Goal: Task Accomplishment & Management: Use online tool/utility

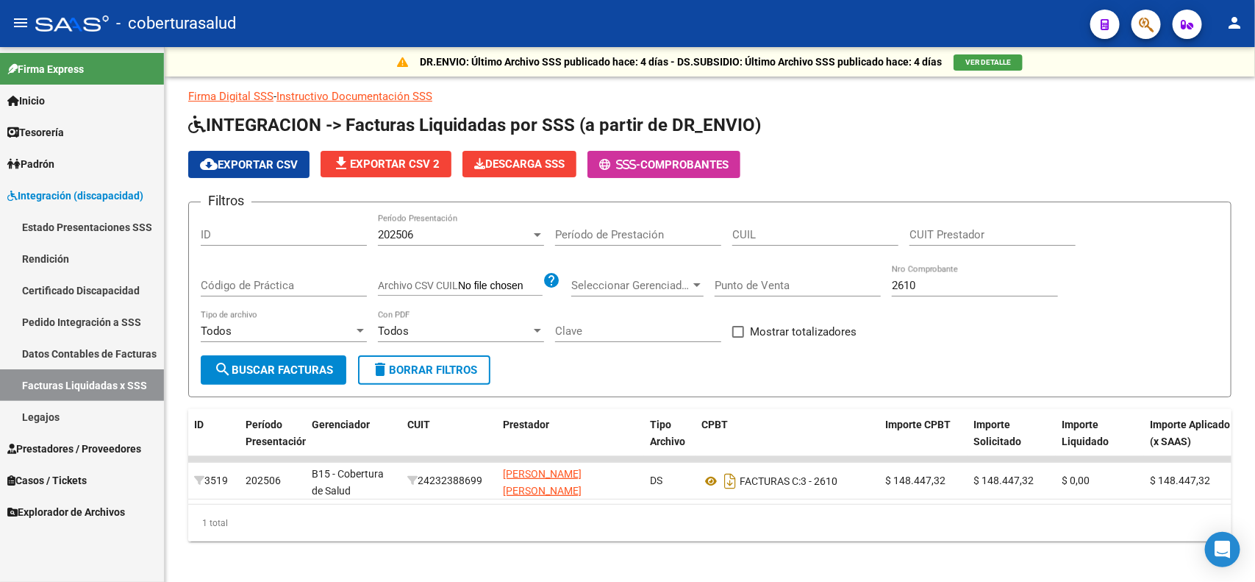
scroll to position [18, 0]
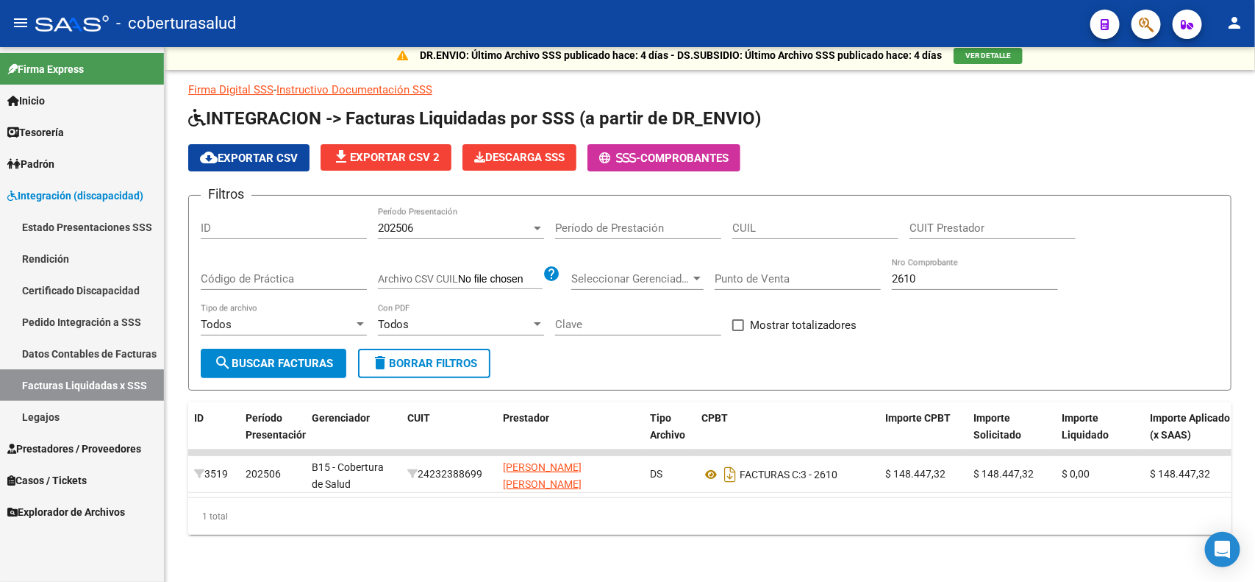
click at [100, 193] on span "Integración (discapacidad)" at bounding box center [75, 195] width 136 height 16
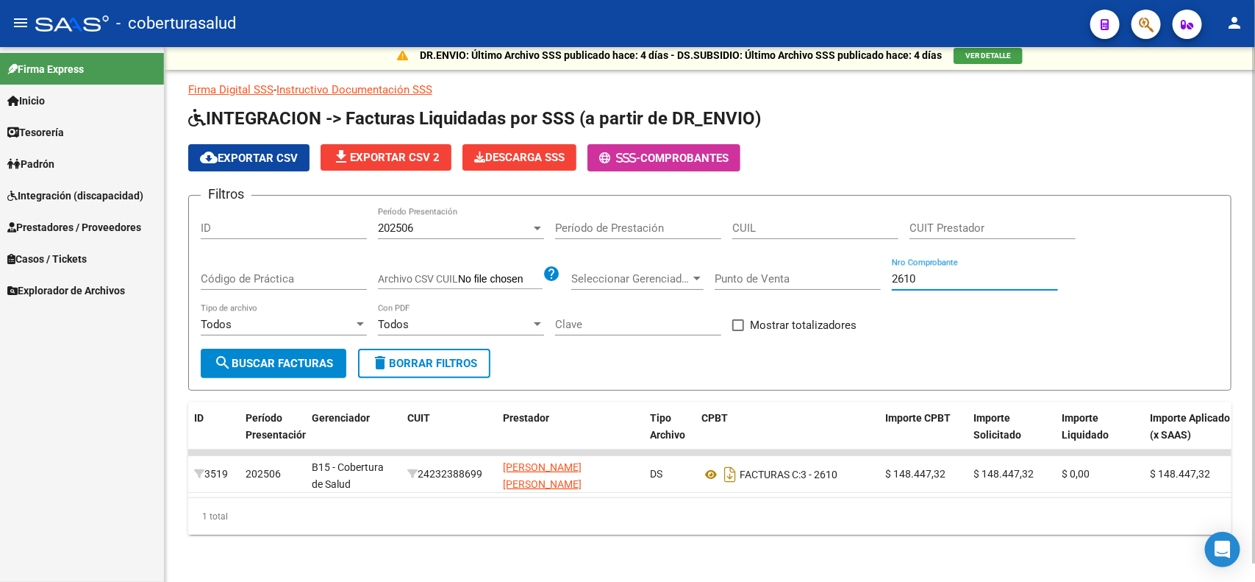
drag, startPoint x: 901, startPoint y: 273, endPoint x: 890, endPoint y: 274, distance: 11.1
click at [890, 274] on div "Filtros ID 202506 Período Presentación Período de Prestación CUIL CUIT Prestado…" at bounding box center [710, 277] width 1018 height 141
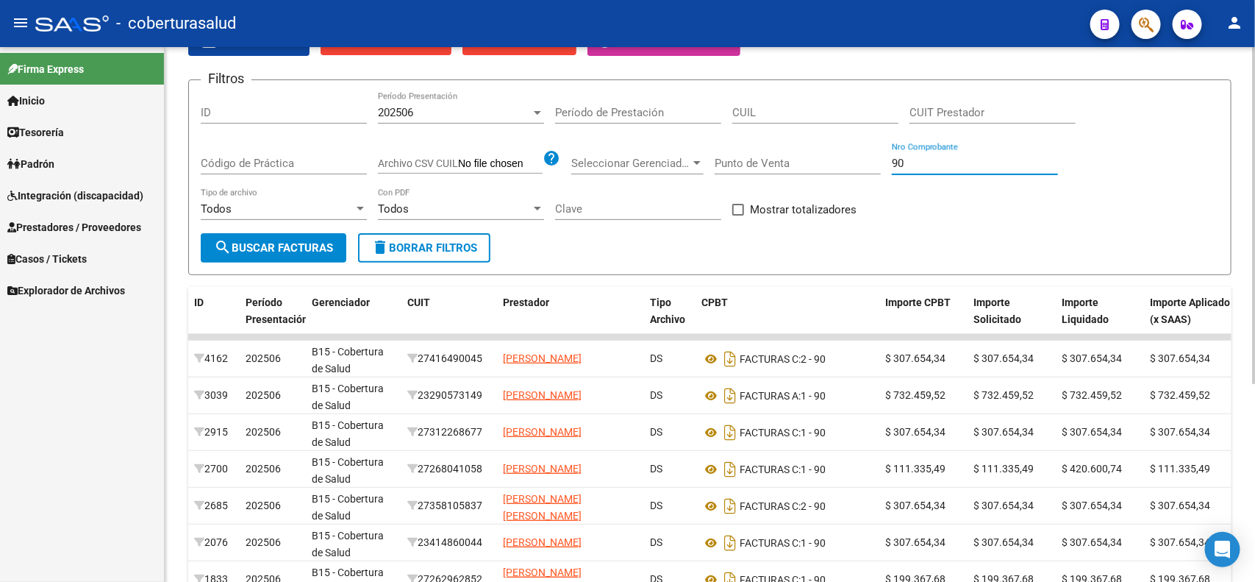
scroll to position [110, 0]
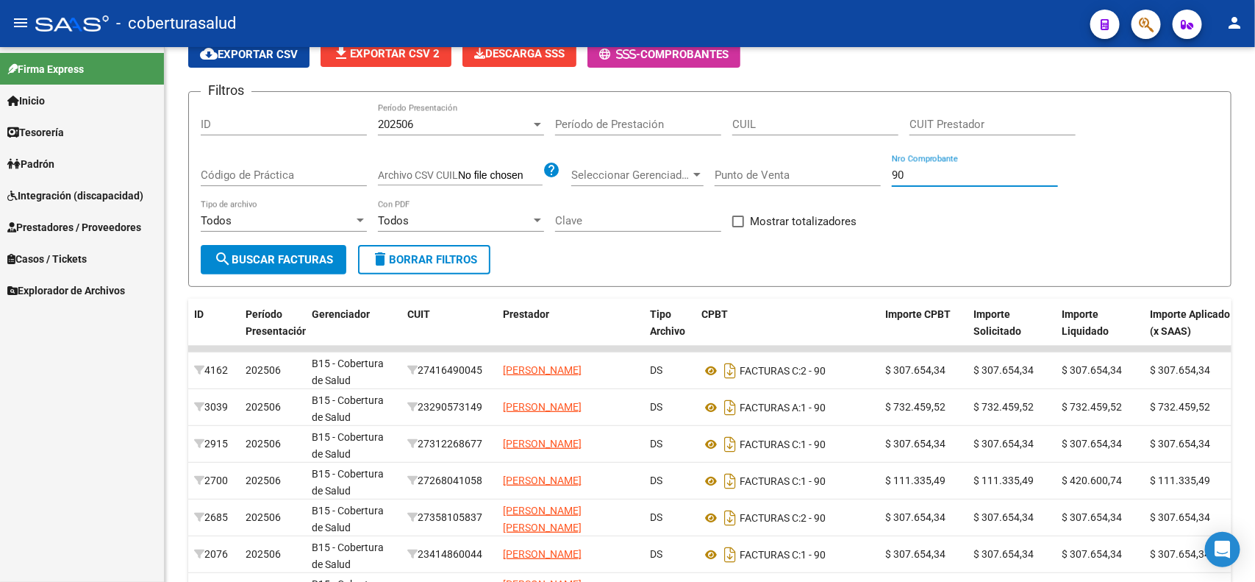
type input "90"
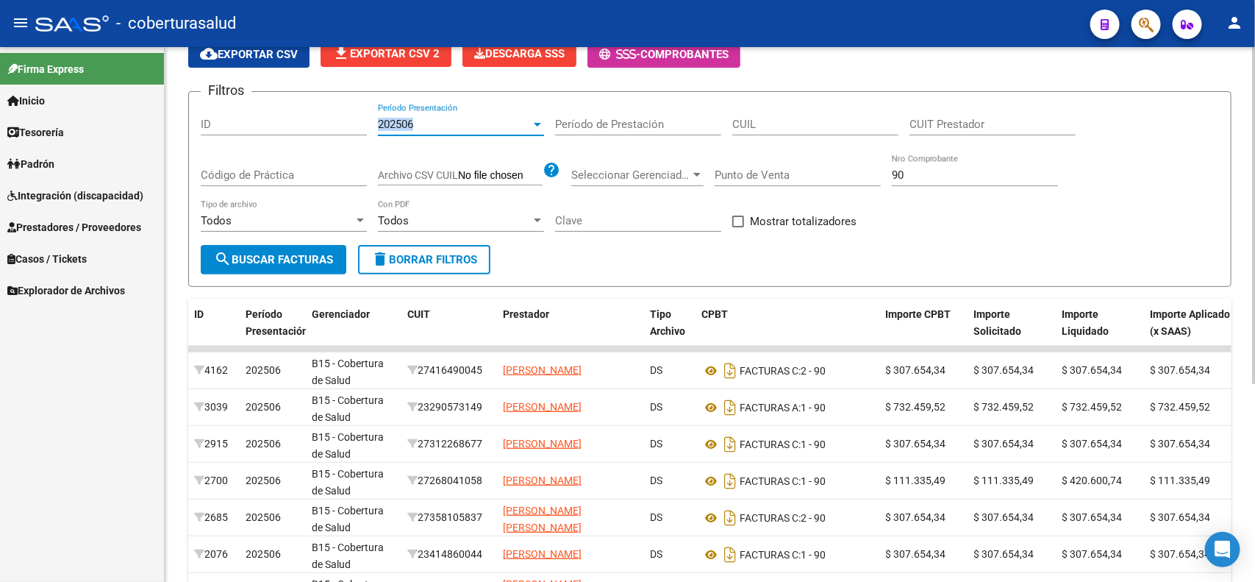
drag, startPoint x: 432, startPoint y: 118, endPoint x: 369, endPoint y: 135, distance: 65.3
click at [369, 135] on div "Filtros ID 202506 Período Presentación Período de Prestación CUIL CUIT Prestado…" at bounding box center [710, 174] width 1018 height 141
click at [54, 192] on span "Integración (discapacidad)" at bounding box center [75, 195] width 136 height 16
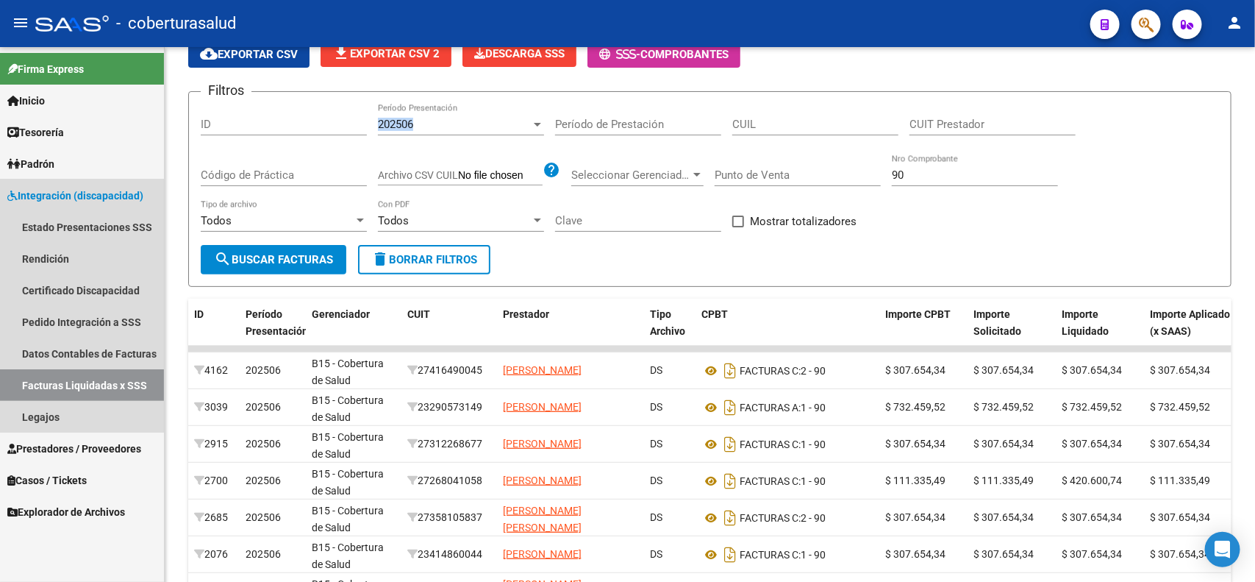
click at [54, 192] on span "Integración (discapacidad)" at bounding box center [75, 195] width 136 height 16
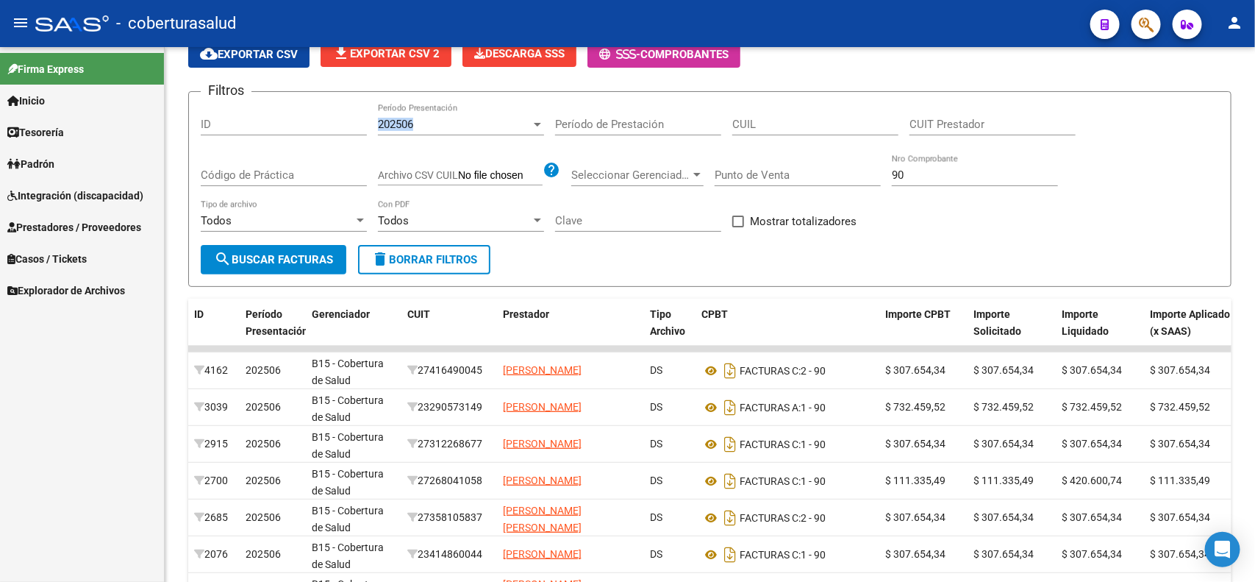
click at [63, 232] on span "Prestadores / Proveedores" at bounding box center [74, 227] width 134 height 16
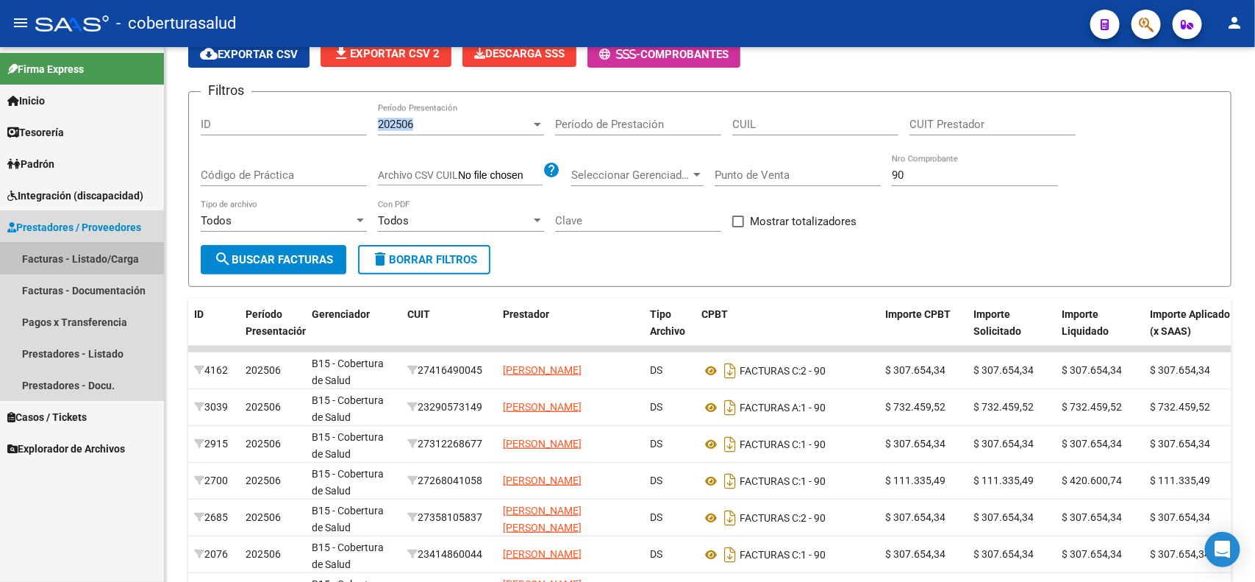
click at [61, 248] on link "Facturas - Listado/Carga" at bounding box center [82, 259] width 164 height 32
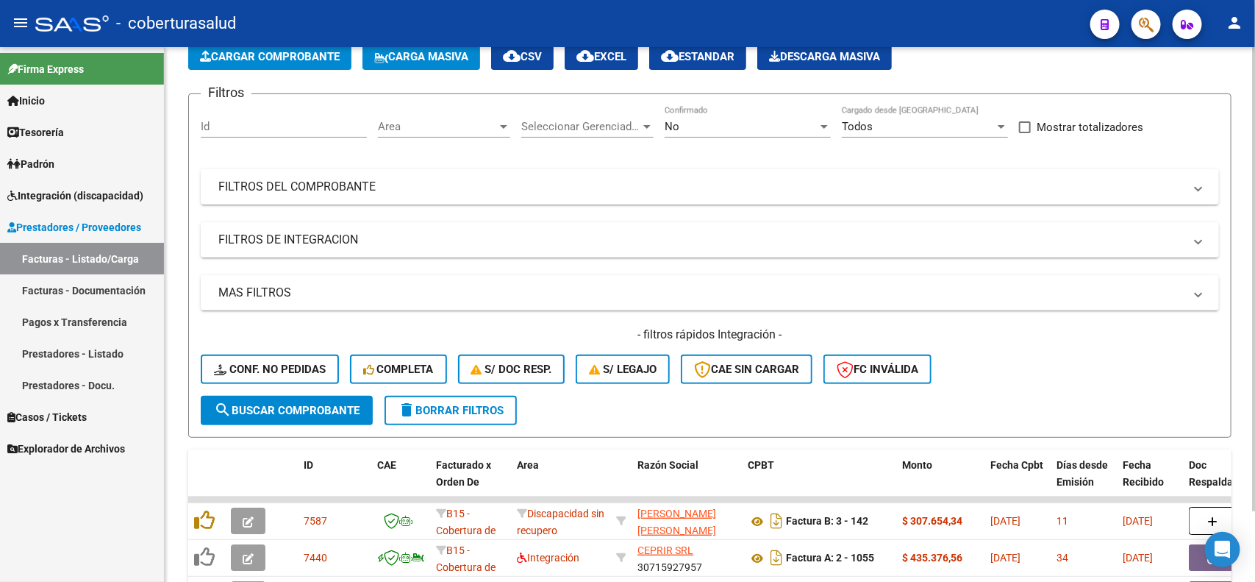
scroll to position [110, 0]
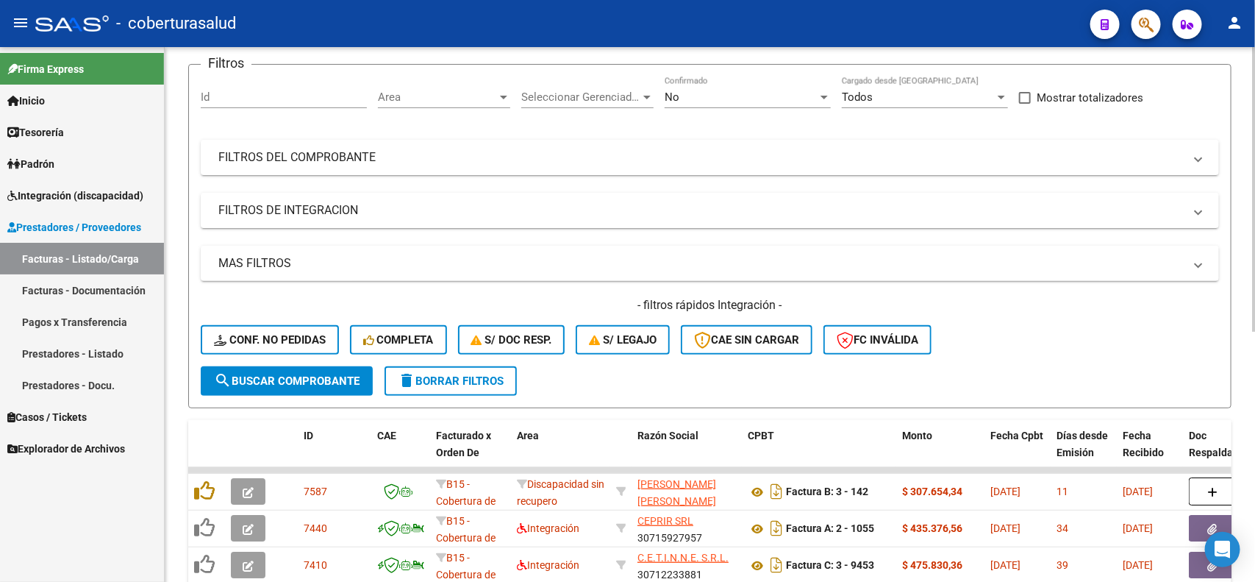
click at [715, 105] on div "No Confirmado" at bounding box center [748, 92] width 166 height 32
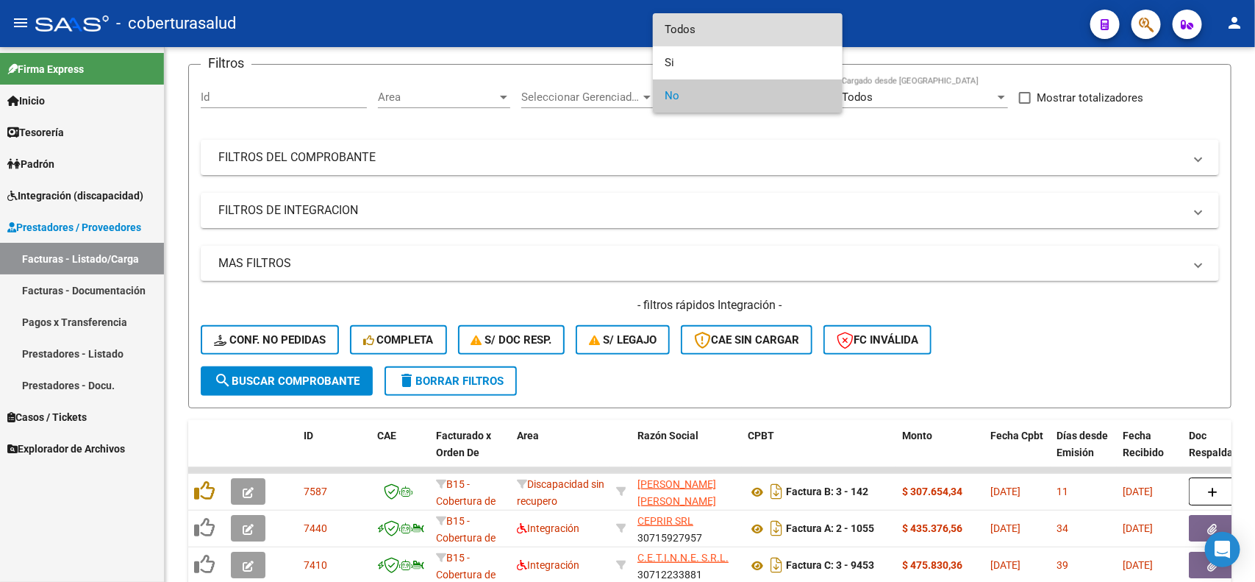
click at [710, 32] on span "Todos" at bounding box center [748, 29] width 166 height 33
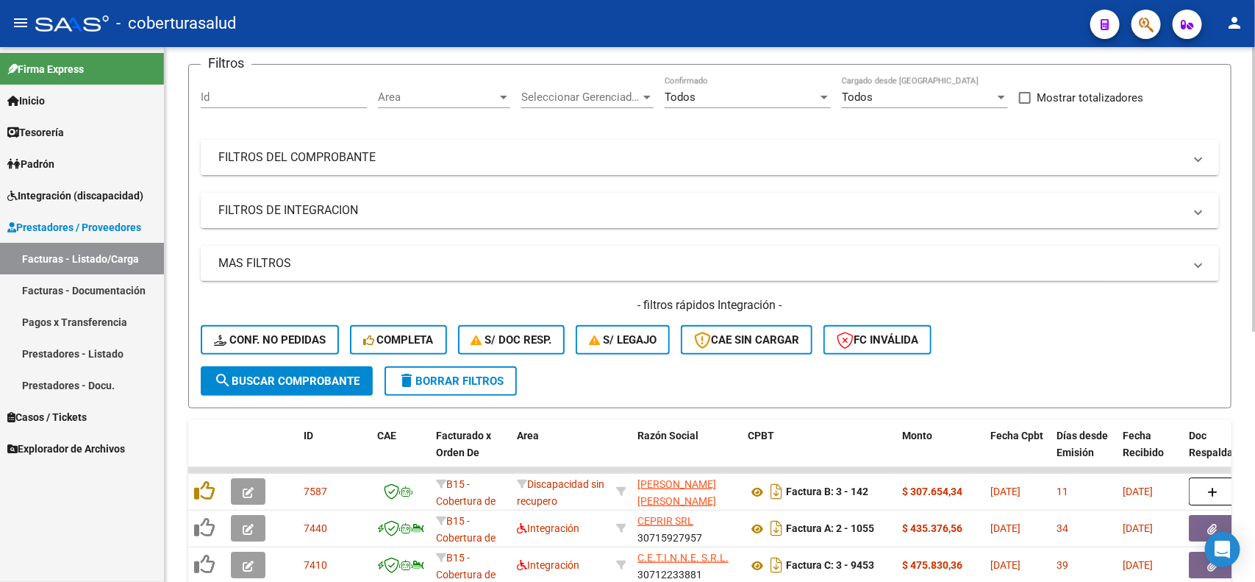
click at [382, 164] on mat-expansion-panel-header "FILTROS DEL COMPROBANTE" at bounding box center [710, 157] width 1018 height 35
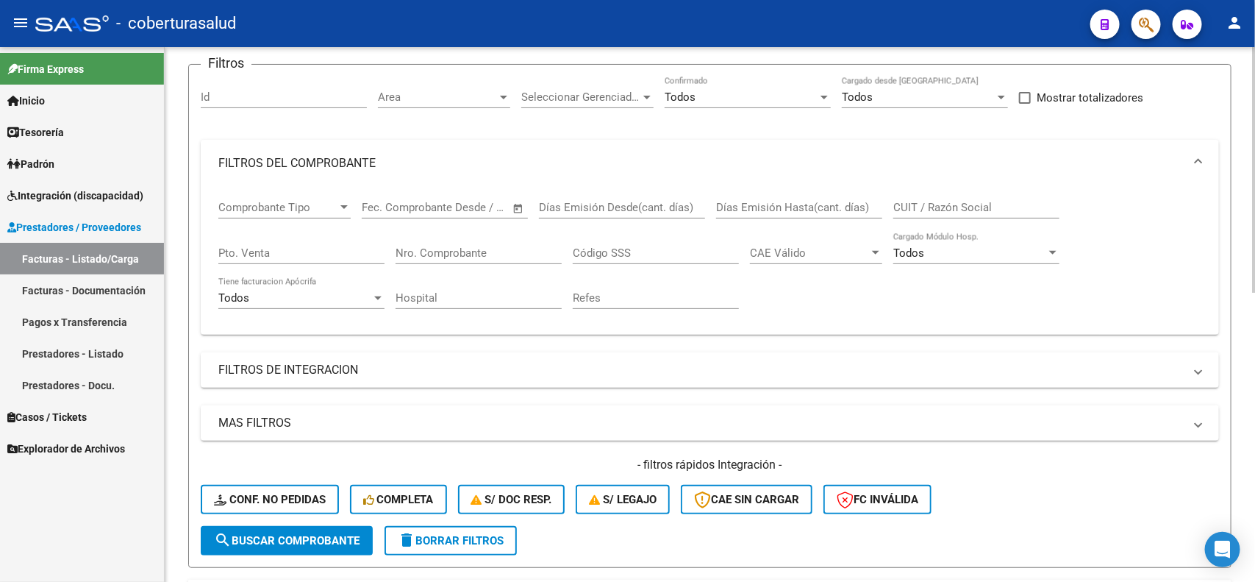
click at [535, 255] on input "Nro. Comprobante" at bounding box center [479, 252] width 166 height 13
type input "90"
click at [298, 535] on span "search Buscar Comprobante" at bounding box center [287, 540] width 146 height 13
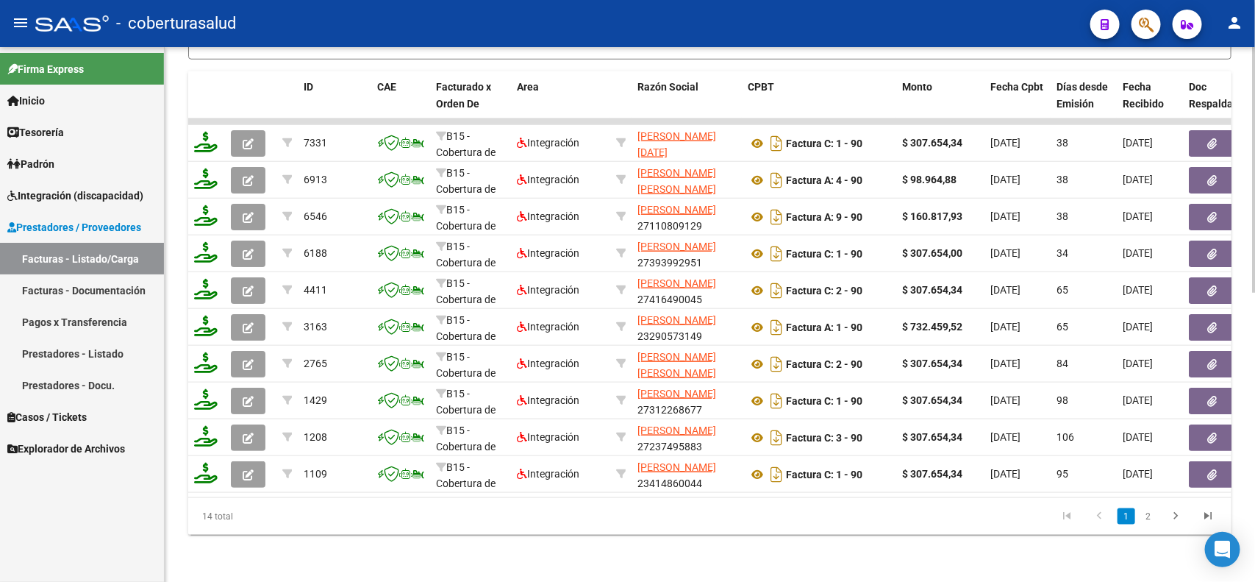
scroll to position [77, 0]
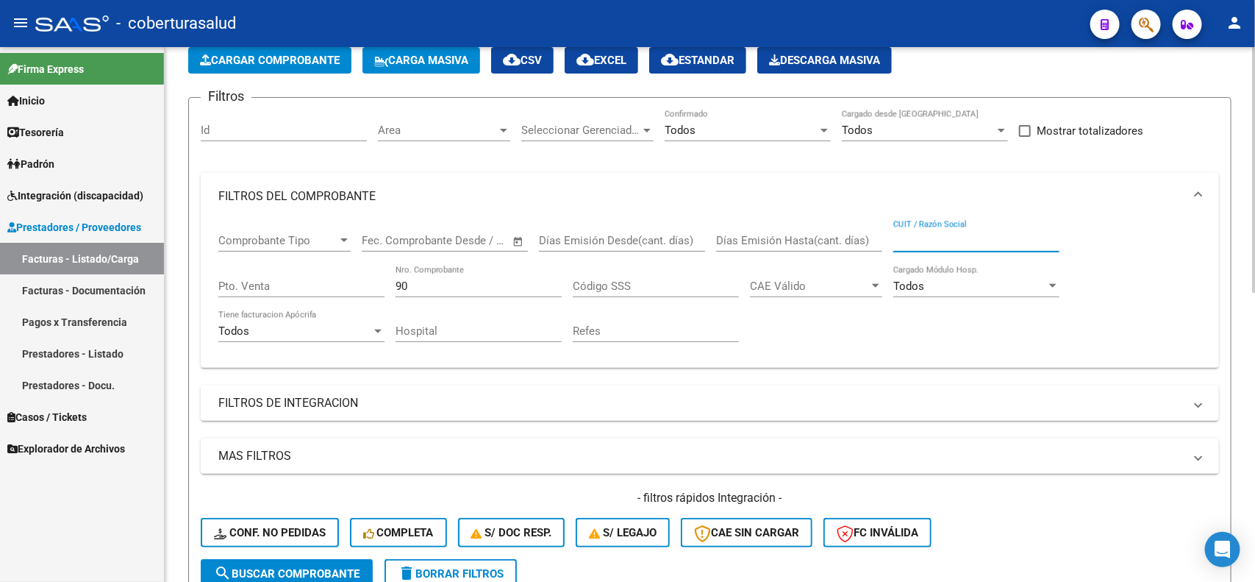
click at [932, 243] on input "CUIT / Razón Social" at bounding box center [976, 240] width 166 height 13
type input "[PERSON_NAME]"
click at [313, 568] on span "search Buscar Comprobante" at bounding box center [287, 573] width 146 height 13
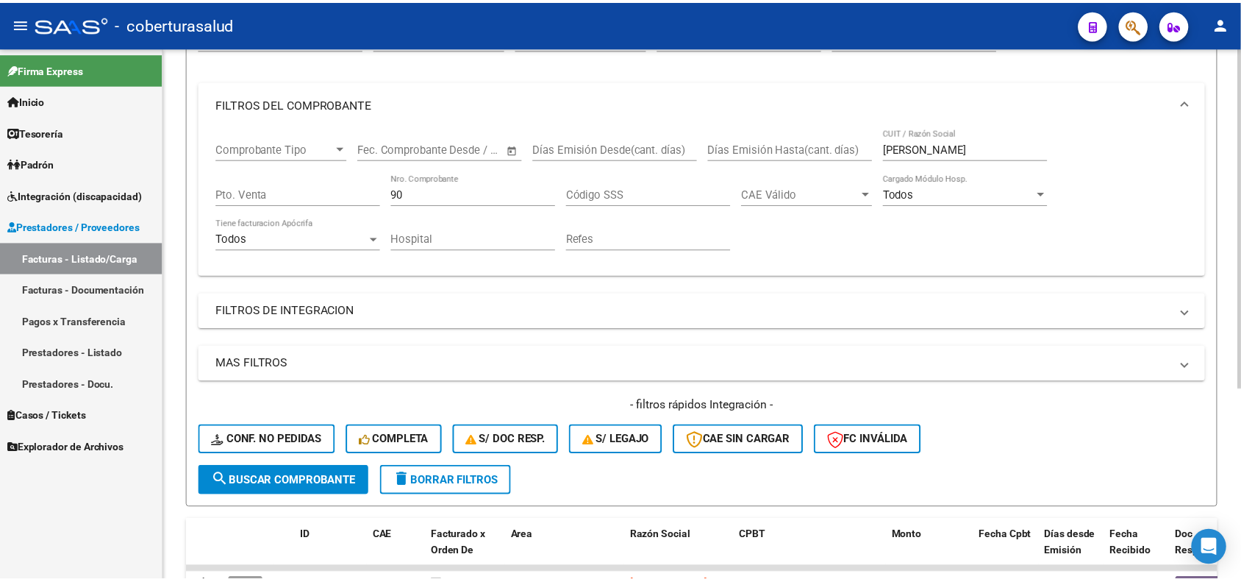
scroll to position [298, 0]
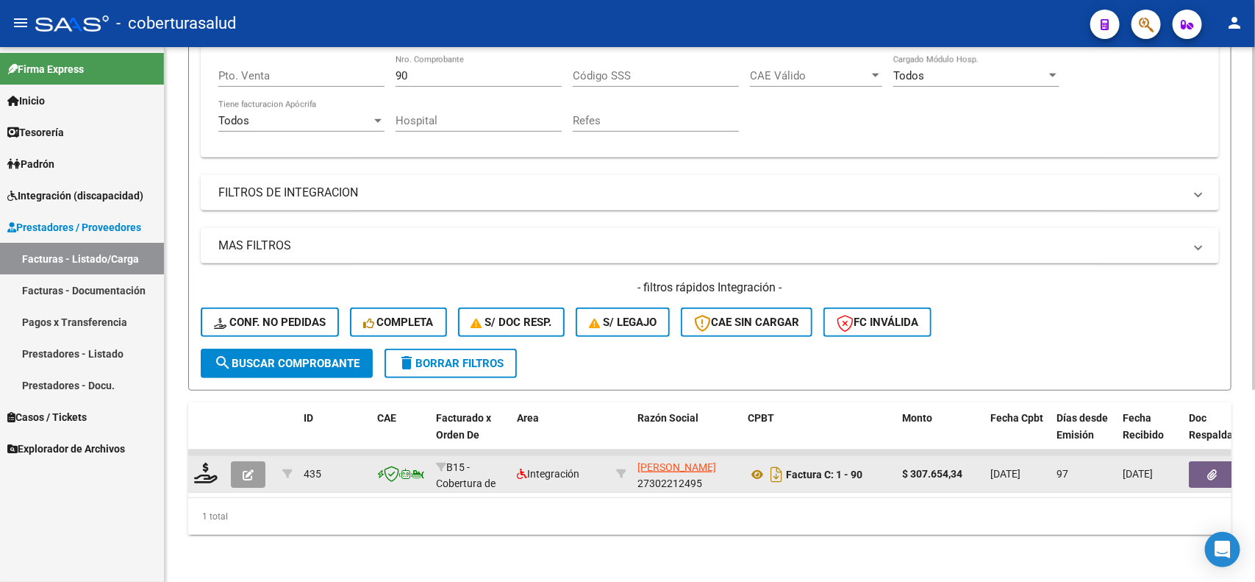
click at [245, 469] on icon "button" at bounding box center [248, 474] width 11 height 11
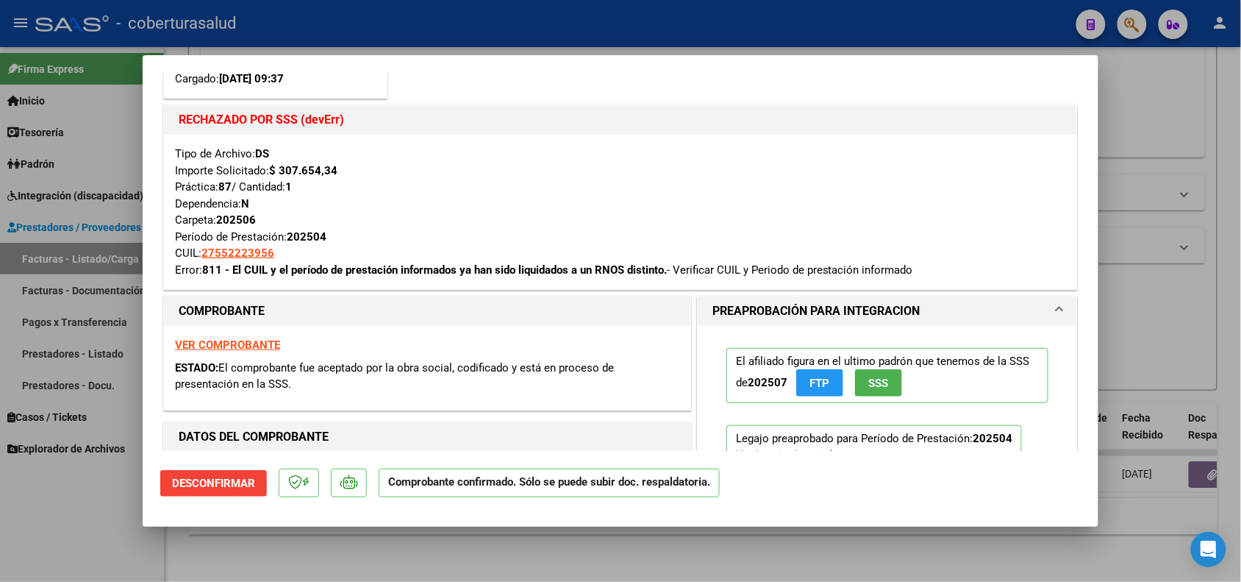
scroll to position [184, 0]
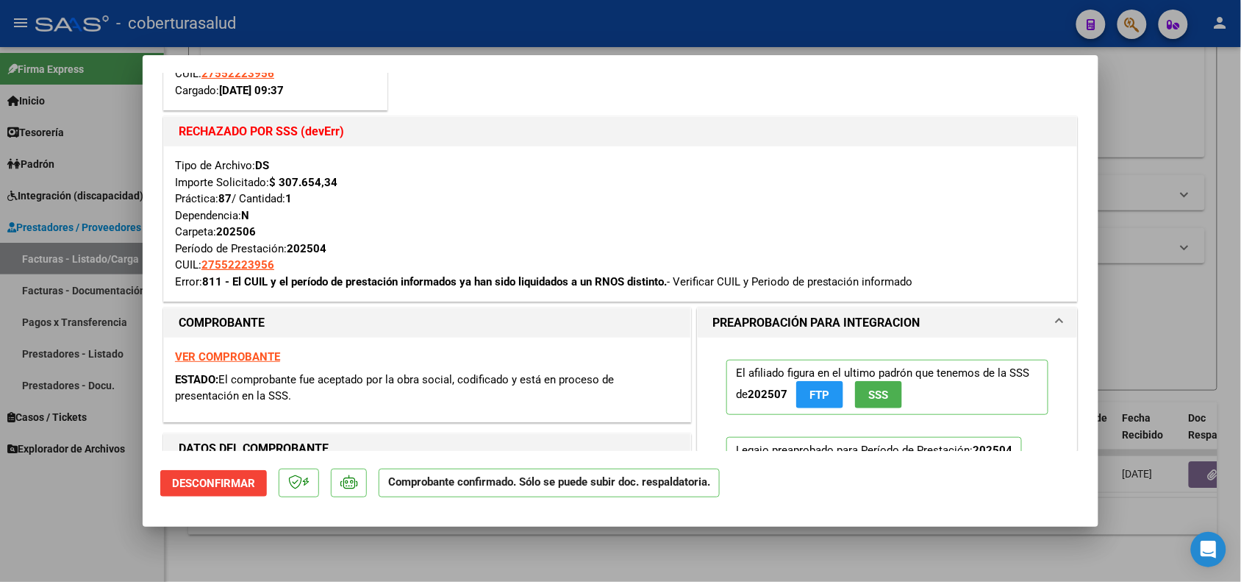
drag, startPoint x: 668, startPoint y: 281, endPoint x: 202, endPoint y: 287, distance: 465.4
click at [202, 287] on div "Tipo de Archivo: DS Importe Solicitado: $ 307.654,34 Práctica: 87 / Cantidad: 1…" at bounding box center [620, 223] width 891 height 132
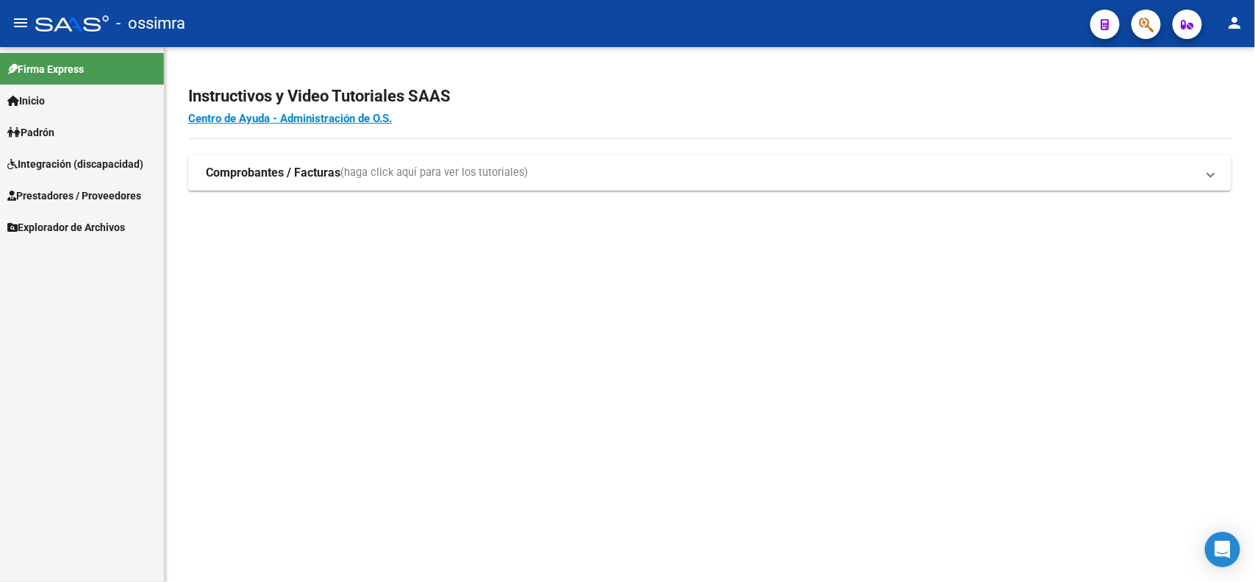
click at [112, 192] on span "Prestadores / Proveedores" at bounding box center [74, 195] width 134 height 16
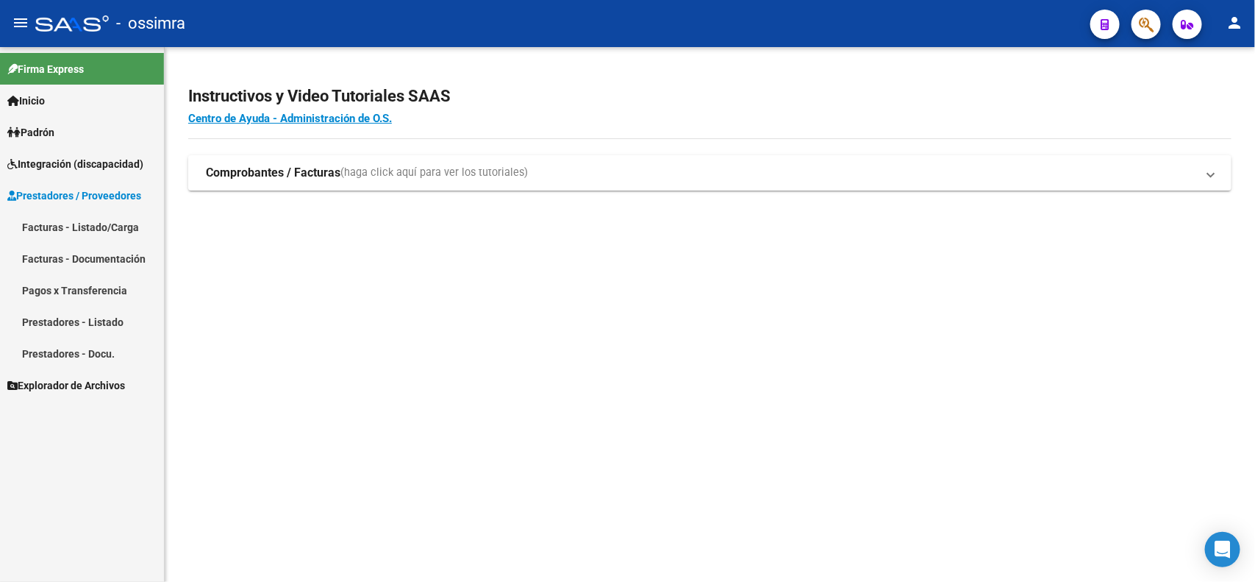
click at [104, 225] on link "Facturas - Listado/Carga" at bounding box center [82, 227] width 164 height 32
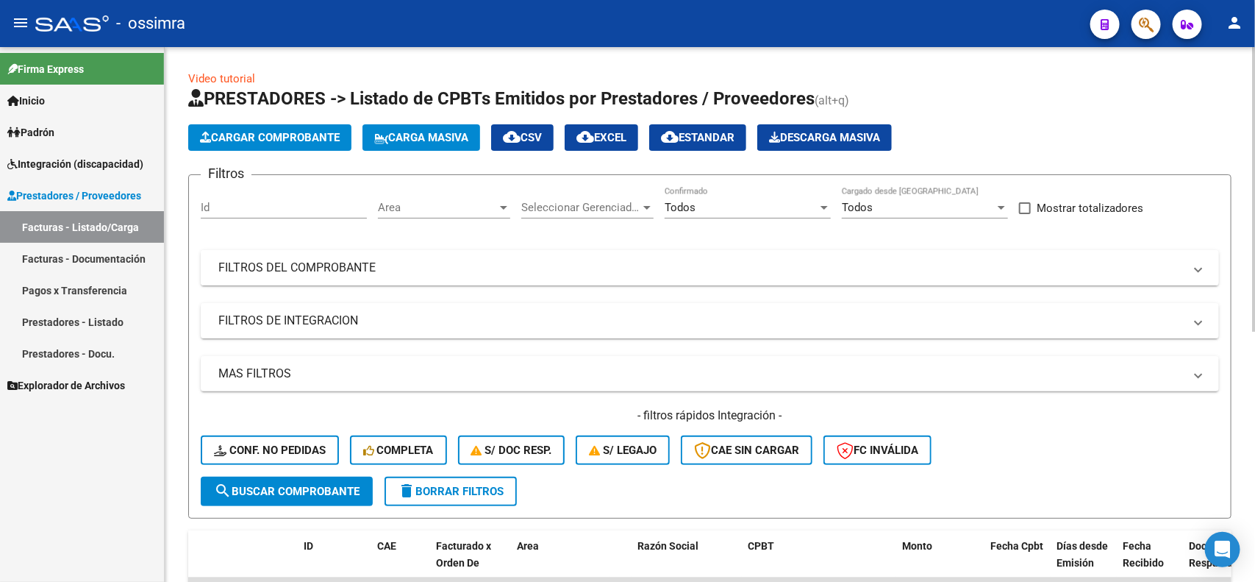
click at [360, 272] on mat-panel-title "FILTROS DEL COMPROBANTE" at bounding box center [700, 268] width 965 height 16
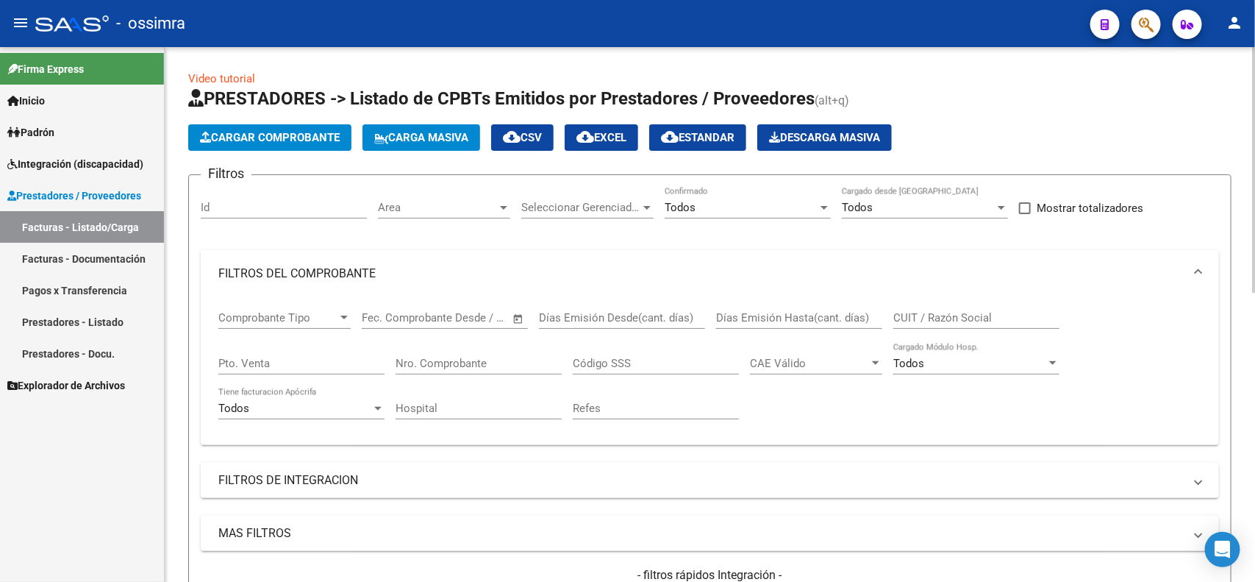
click at [460, 357] on input "Nro. Comprobante" at bounding box center [479, 363] width 166 height 13
type input "90"
click at [504, 426] on div "Hospital" at bounding box center [479, 410] width 166 height 46
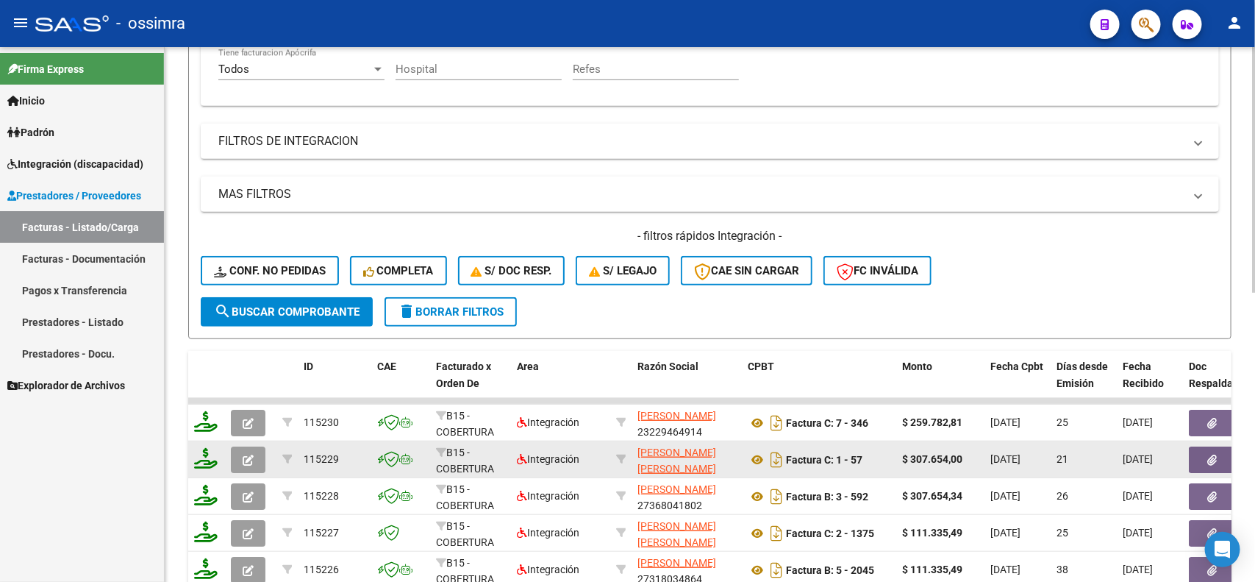
scroll to position [368, 0]
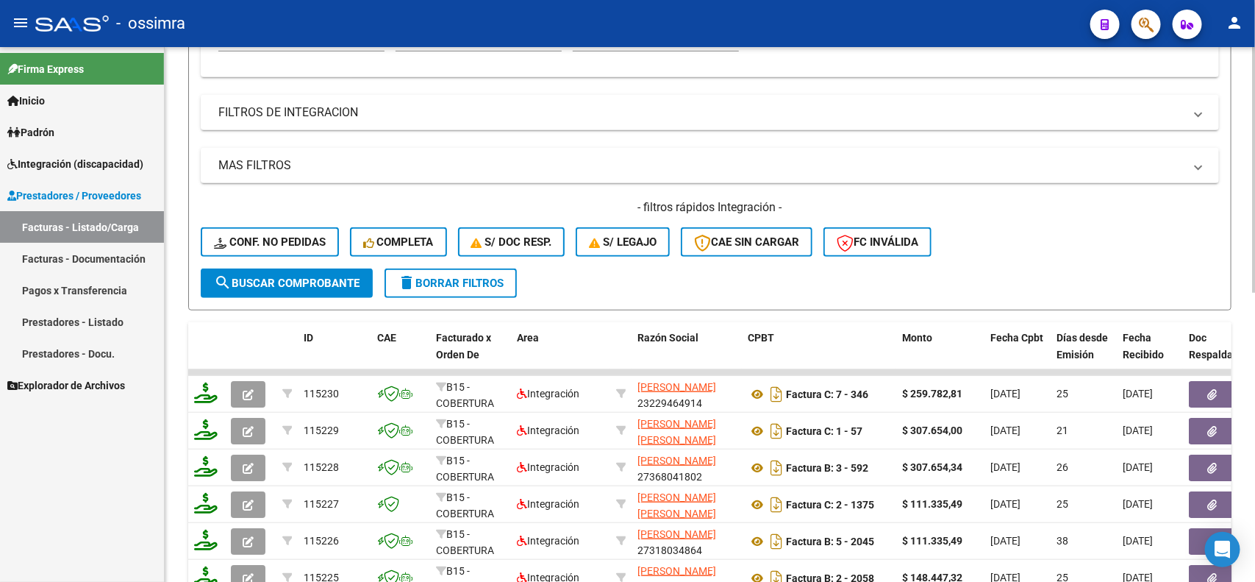
click at [314, 284] on span "search Buscar Comprobante" at bounding box center [287, 282] width 146 height 13
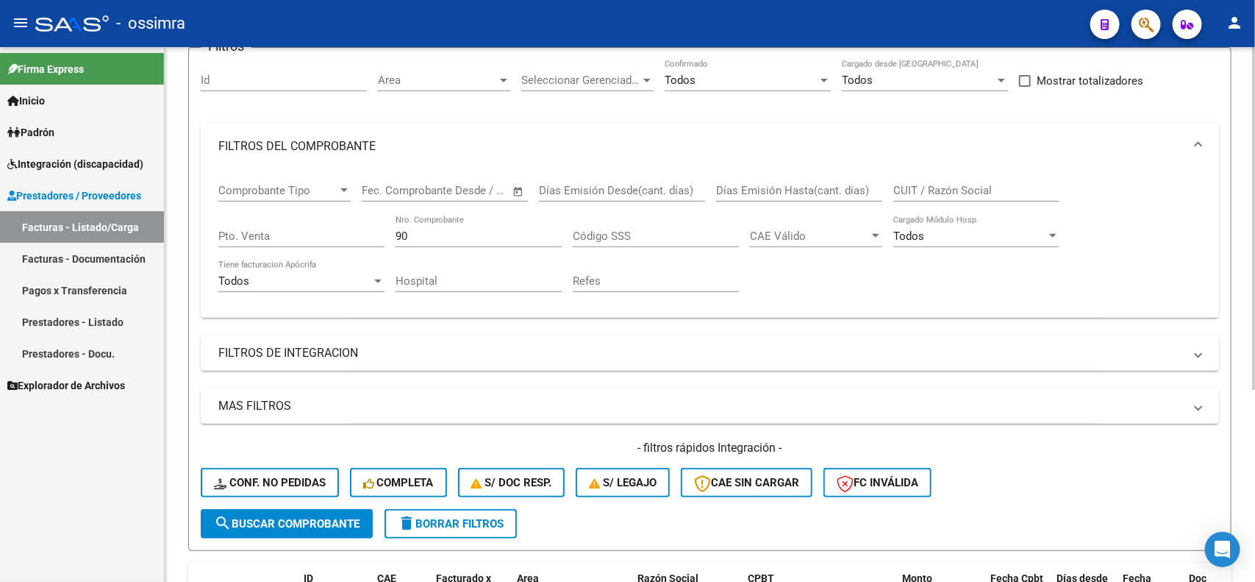
scroll to position [114, 0]
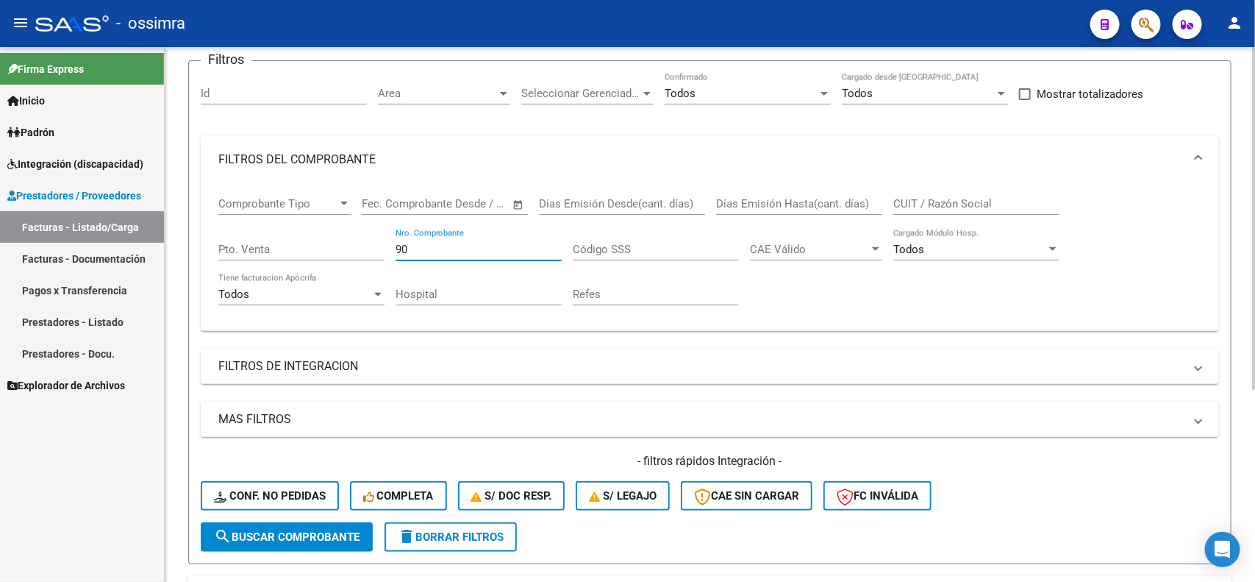
drag, startPoint x: 407, startPoint y: 255, endPoint x: 394, endPoint y: 260, distance: 13.3
click at [394, 260] on div "Comprobante Tipo Comprobante Tipo Fecha inicio – Fecha fin Fec. Comprobante Des…" at bounding box center [709, 251] width 983 height 136
click at [943, 203] on input "CUIT / Razón Social" at bounding box center [976, 203] width 166 height 13
type input "[PERSON_NAME]"
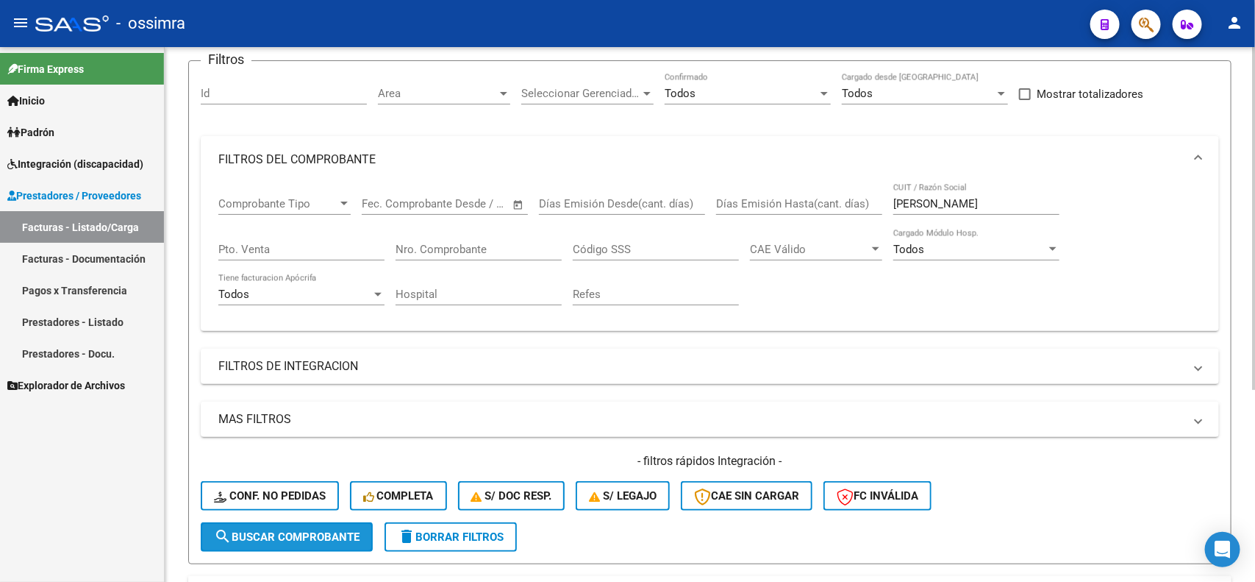
click at [304, 537] on span "search Buscar Comprobante" at bounding box center [287, 536] width 146 height 13
click at [932, 201] on input "[PERSON_NAME]" at bounding box center [976, 203] width 166 height 13
drag, startPoint x: 934, startPoint y: 197, endPoint x: 881, endPoint y: 210, distance: 54.4
click at [881, 210] on div "Comprobante Tipo Comprobante Tipo Fecha inicio – Fecha fin Fec. Comprobante Des…" at bounding box center [709, 251] width 983 height 136
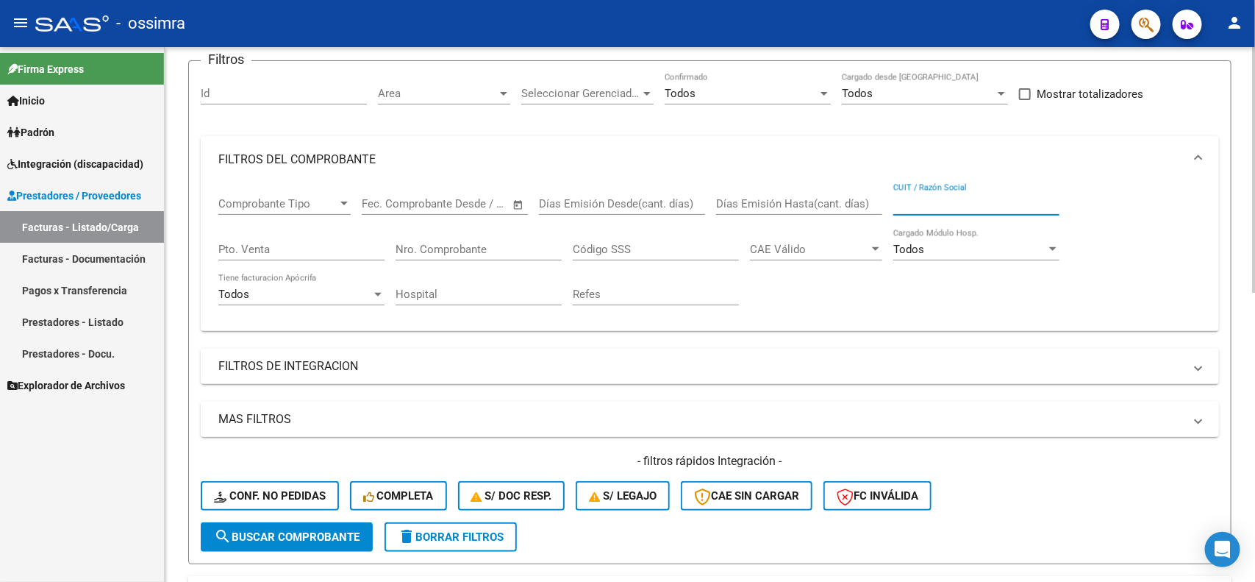
click at [294, 421] on mat-panel-title "MAS FILTROS" at bounding box center [700, 419] width 965 height 16
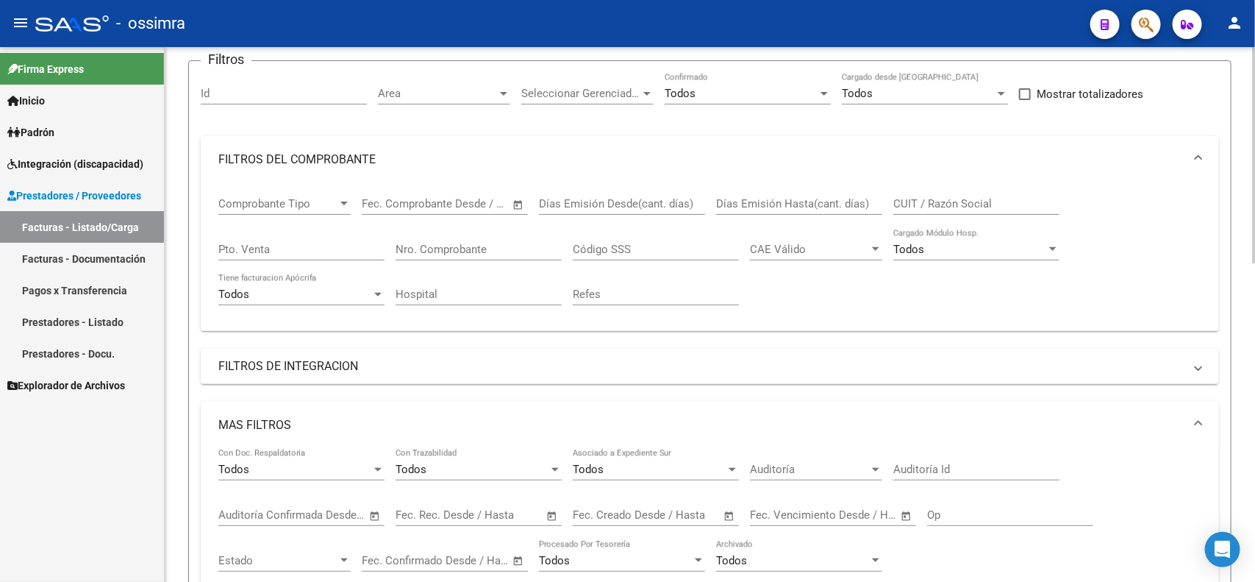
drag, startPoint x: 289, startPoint y: 432, endPoint x: 298, endPoint y: 423, distance: 12.5
click at [292, 432] on mat-expansion-panel-header "MAS FILTROS" at bounding box center [710, 424] width 1018 height 47
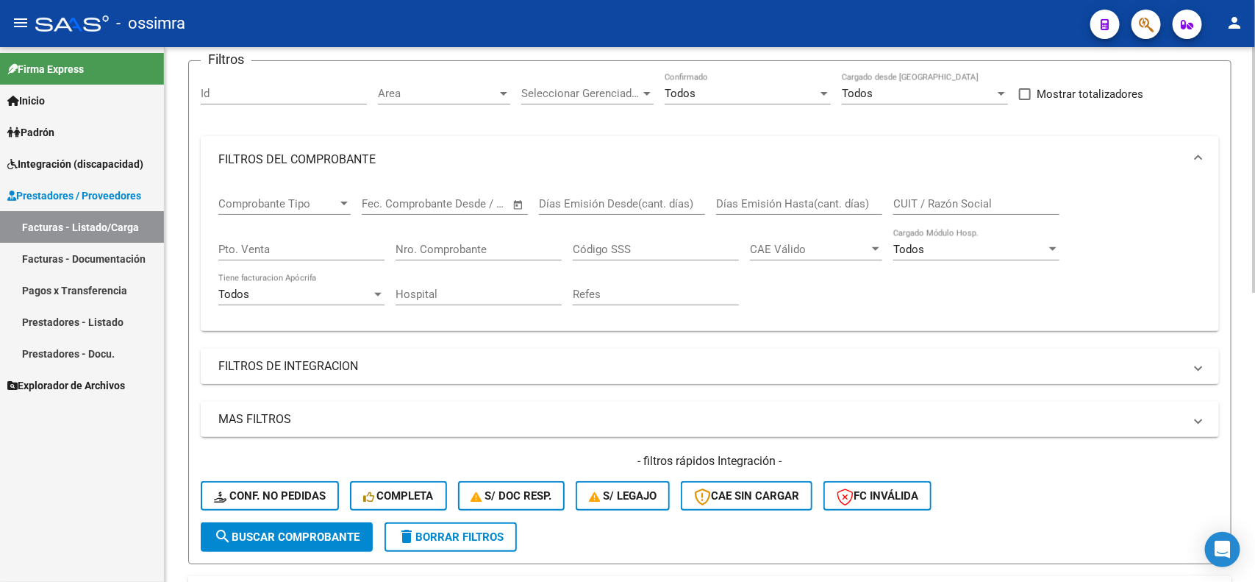
drag, startPoint x: 311, startPoint y: 370, endPoint x: 318, endPoint y: 379, distance: 11.5
click at [318, 377] on mat-expansion-panel-header "FILTROS DE INTEGRACION" at bounding box center [710, 365] width 1018 height 35
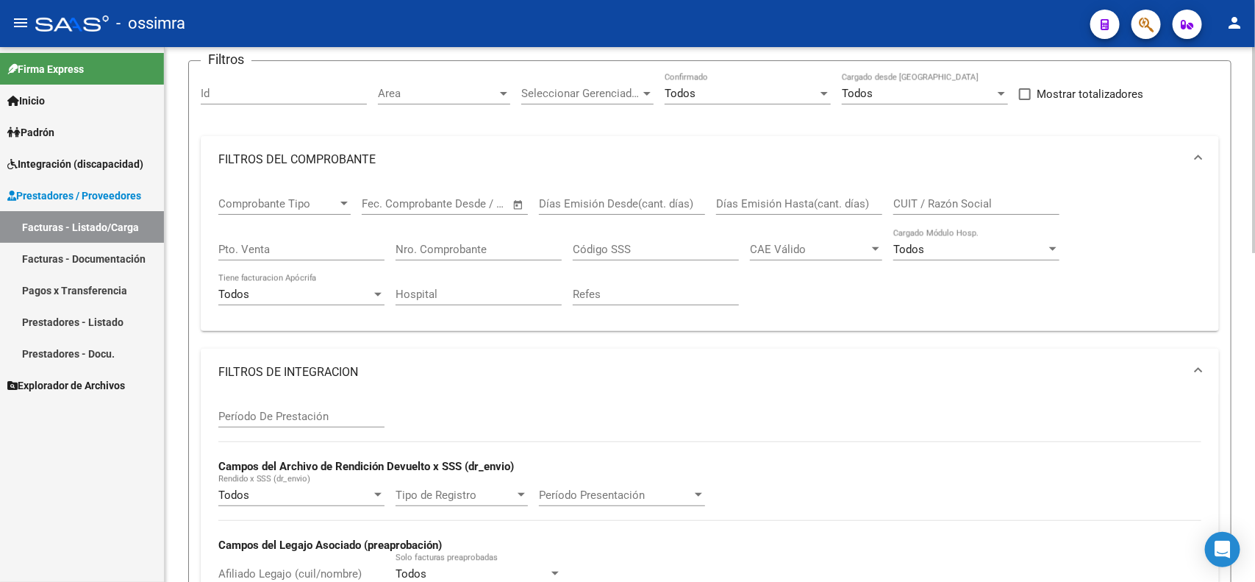
scroll to position [298, 0]
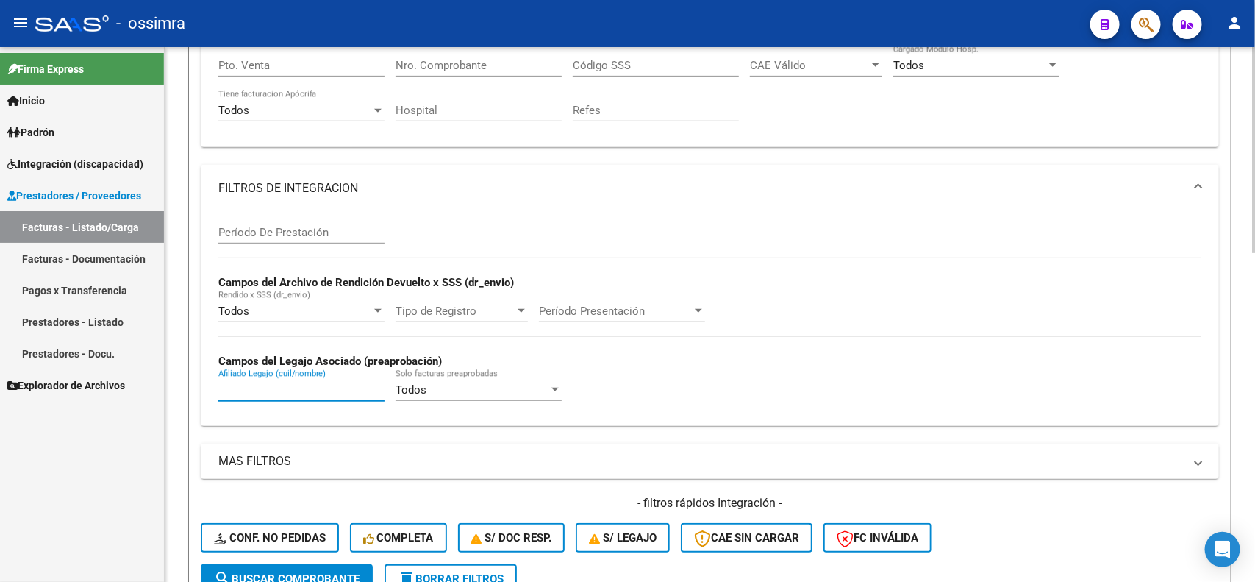
click at [306, 383] on input "Afiliado Legajo (cuil/nombre)" at bounding box center [301, 389] width 166 height 13
type input "olleta"
click at [301, 564] on button "search Buscar Comprobante" at bounding box center [287, 578] width 172 height 29
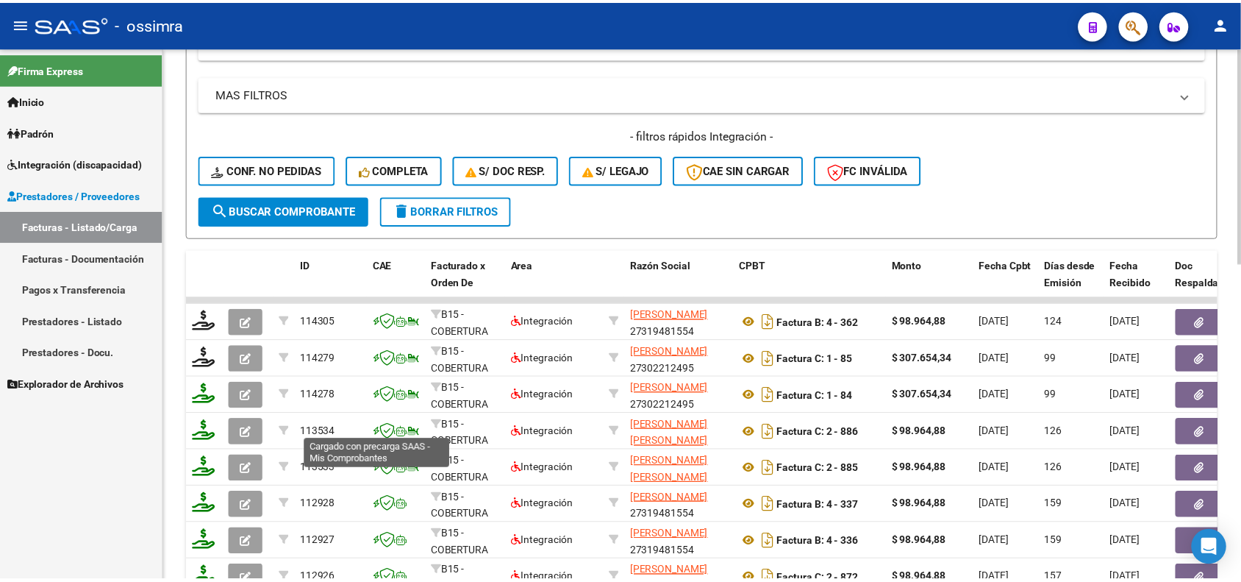
scroll to position [757, 0]
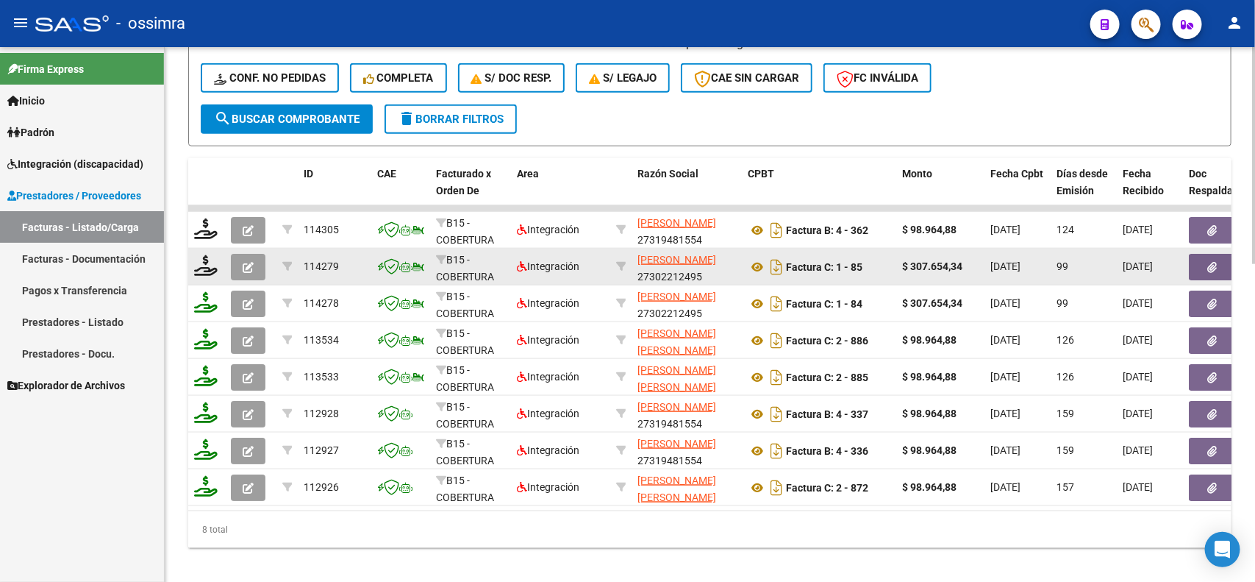
click at [251, 263] on icon "button" at bounding box center [248, 267] width 11 height 11
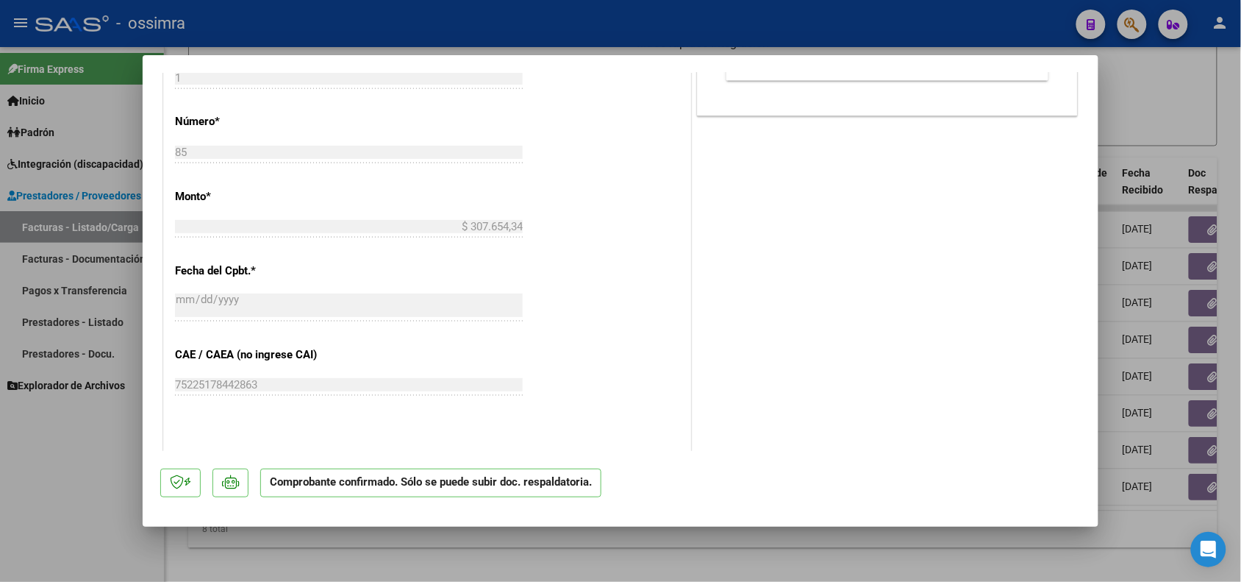
scroll to position [643, 0]
